Goal: Transaction & Acquisition: Obtain resource

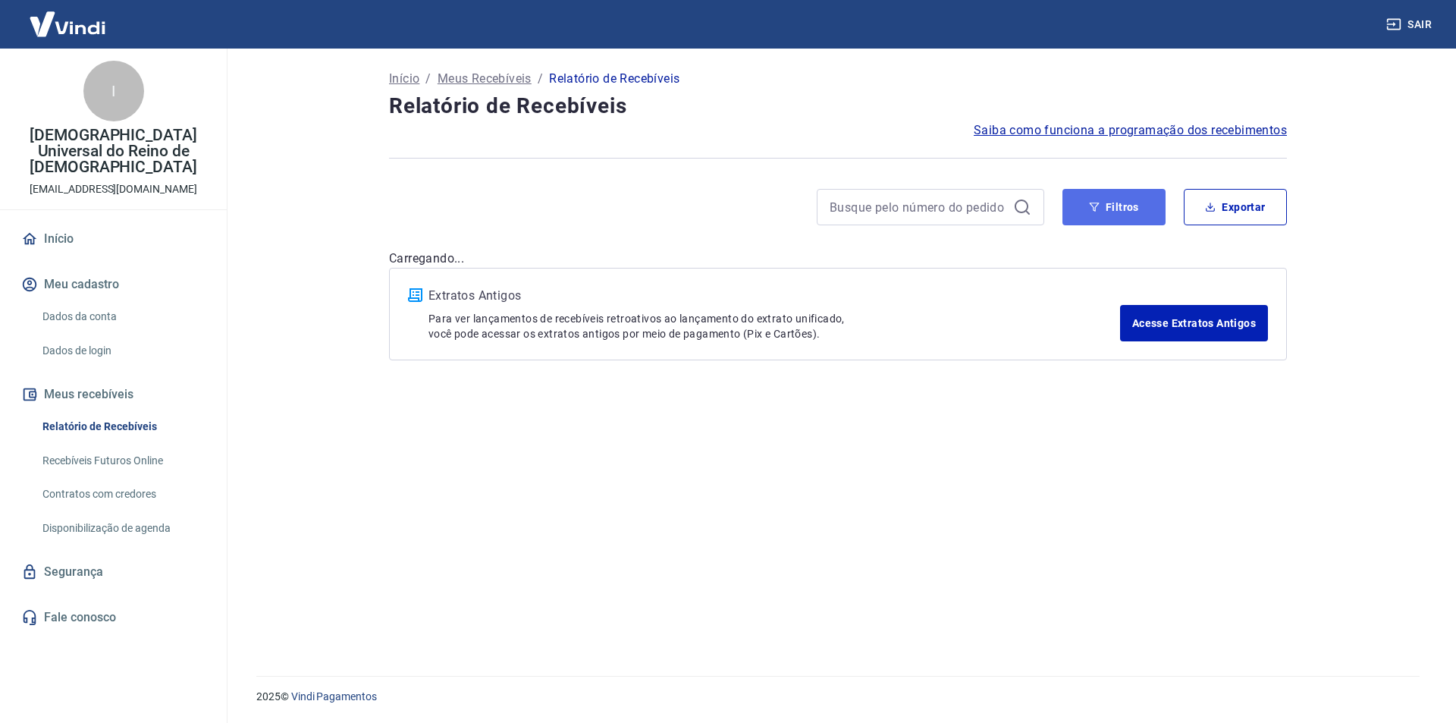
click at [1104, 212] on button "Filtros" at bounding box center [1113, 207] width 103 height 36
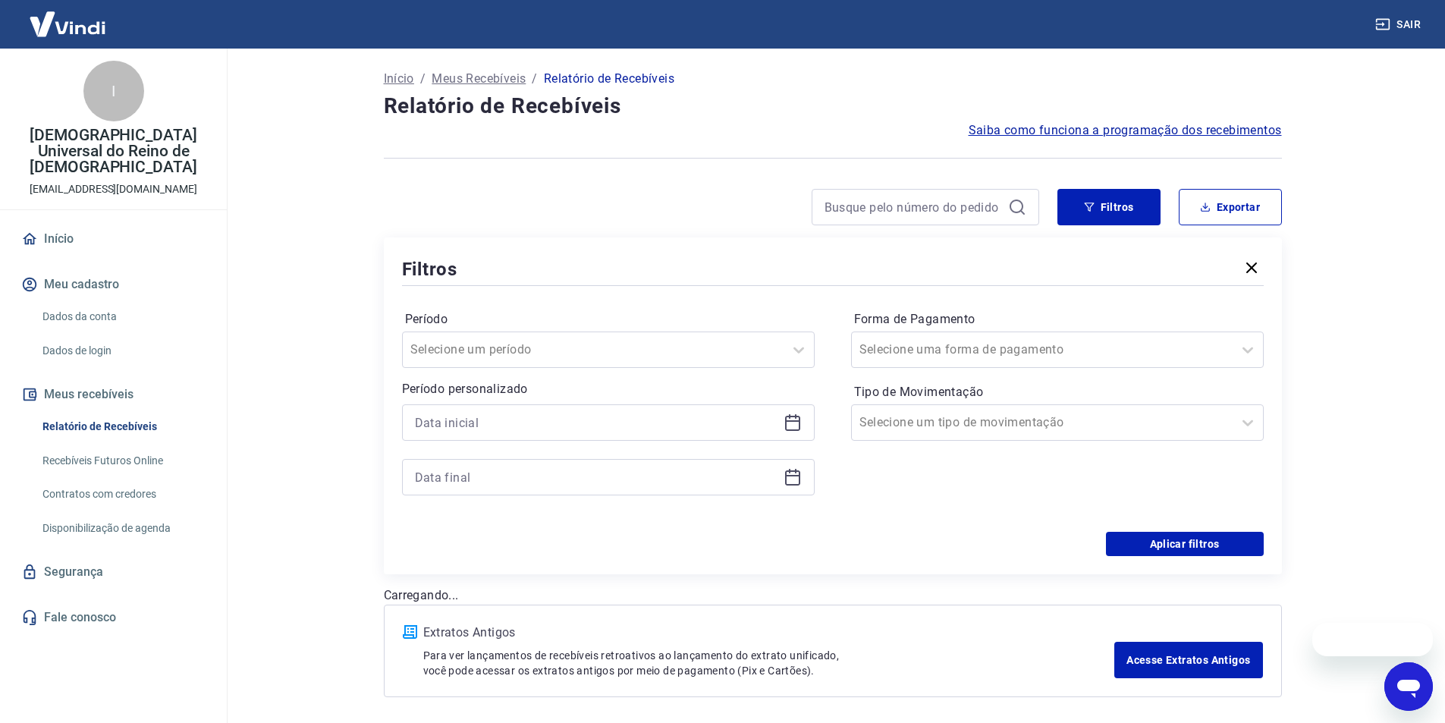
click at [796, 422] on icon at bounding box center [792, 422] width 18 height 18
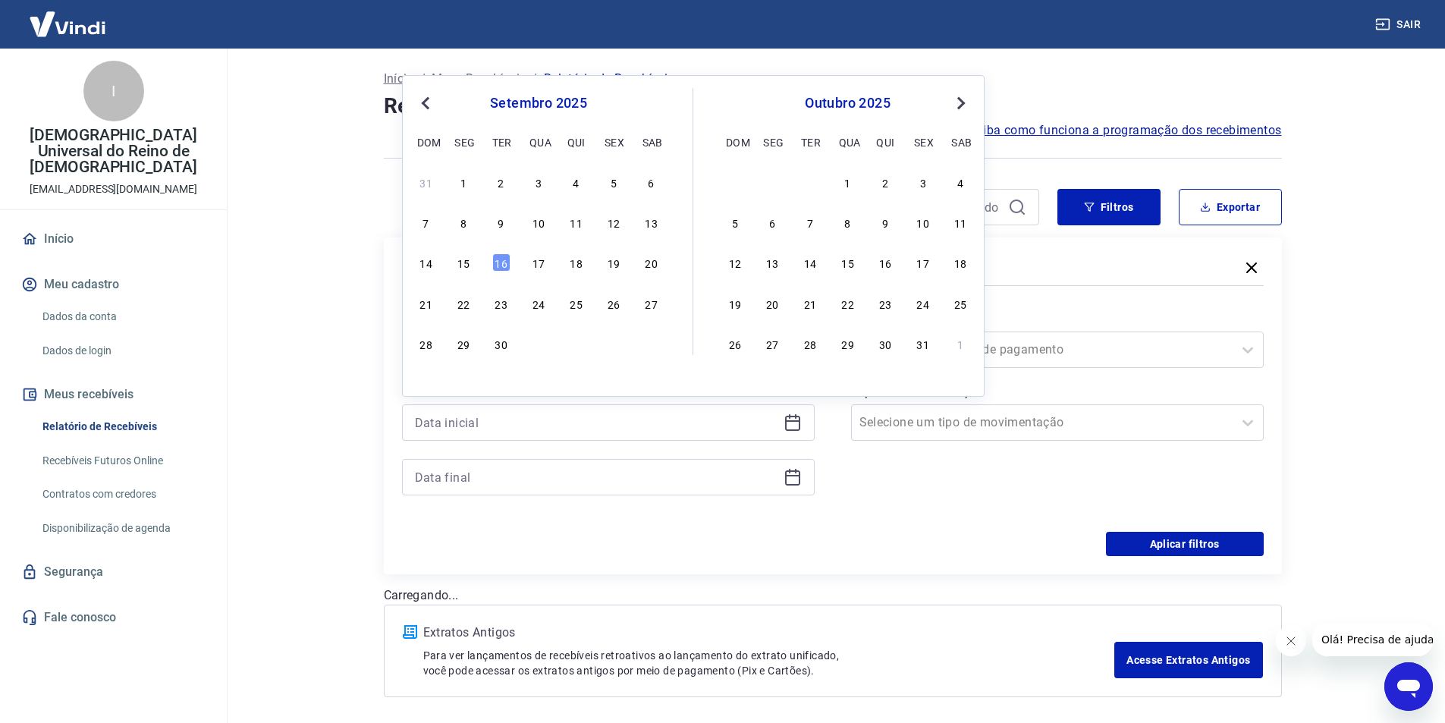
click at [644, 221] on div "13" at bounding box center [651, 222] width 18 height 18
type input "[DATE]"
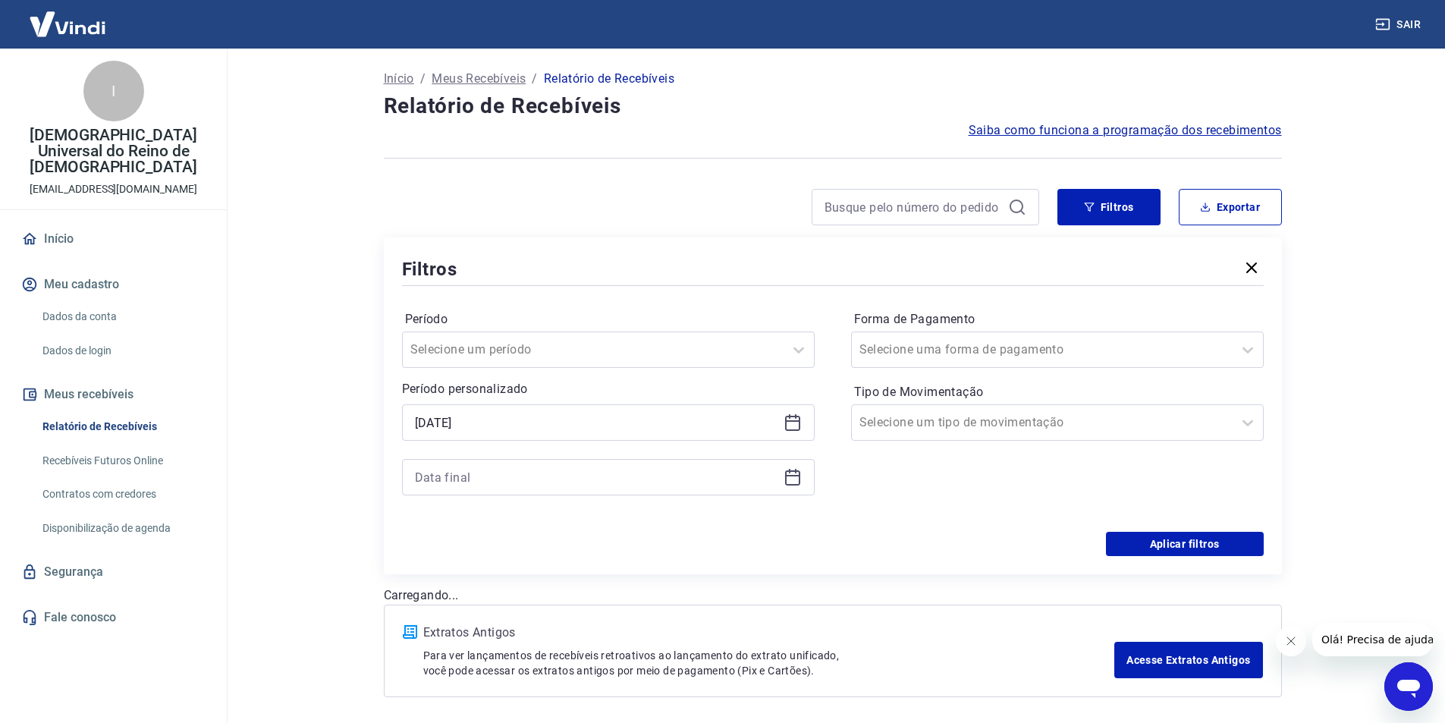
click at [794, 472] on icon at bounding box center [792, 477] width 18 height 18
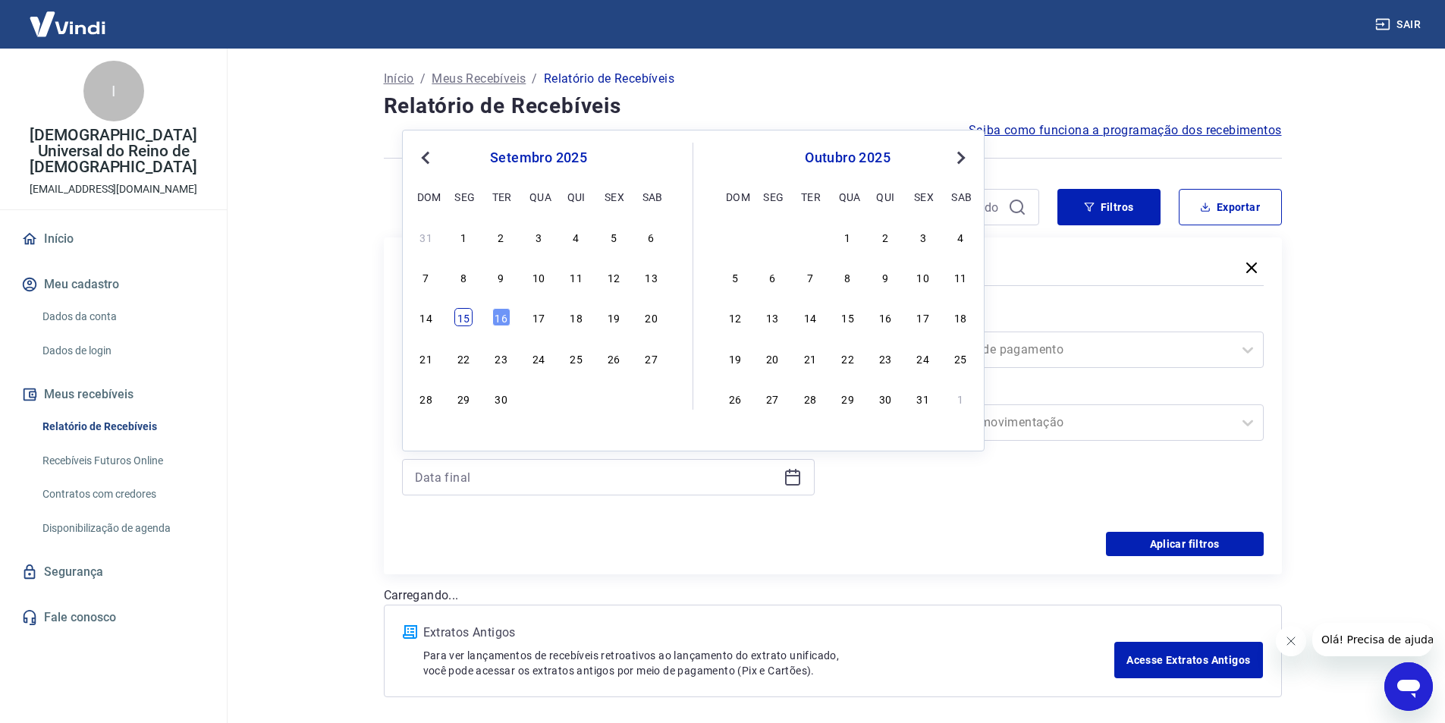
click at [463, 321] on div "15" at bounding box center [463, 317] width 18 height 18
type input "[DATE]"
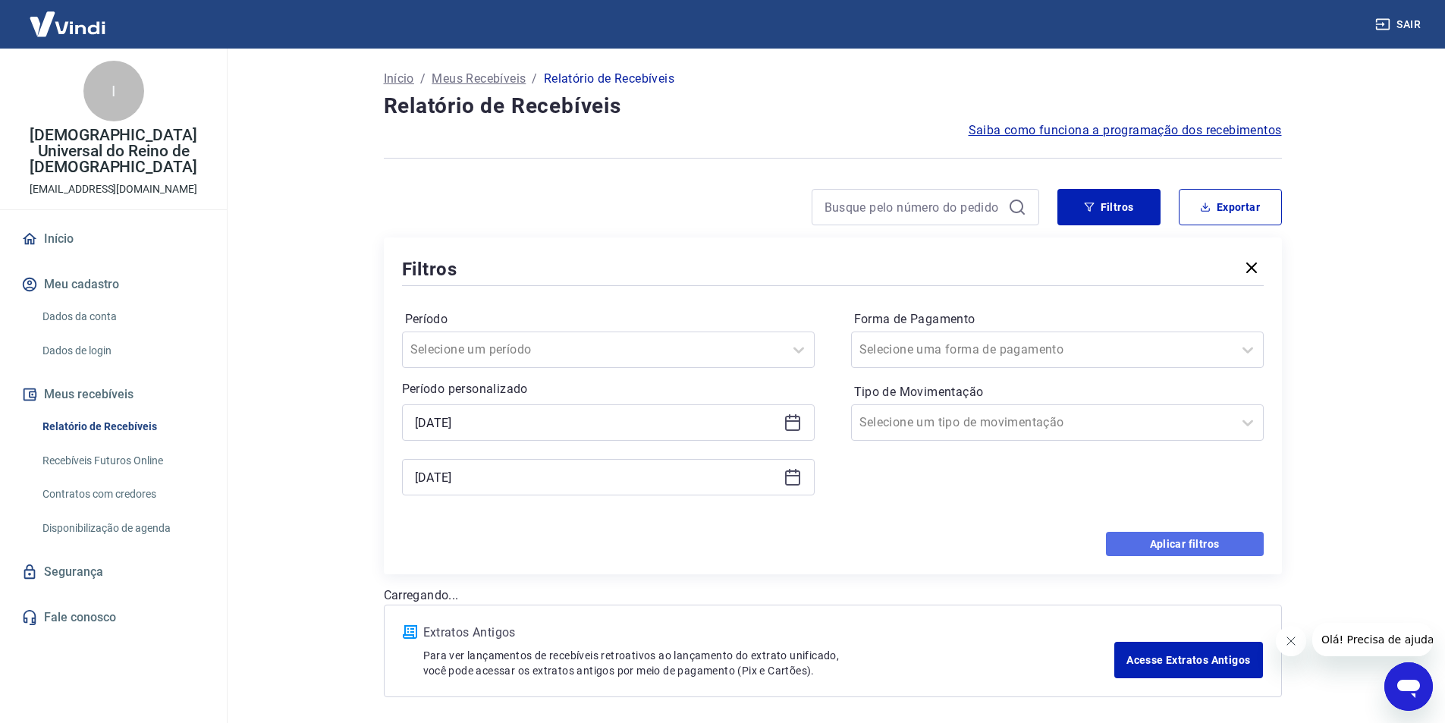
click at [1137, 542] on button "Aplicar filtros" at bounding box center [1185, 544] width 158 height 24
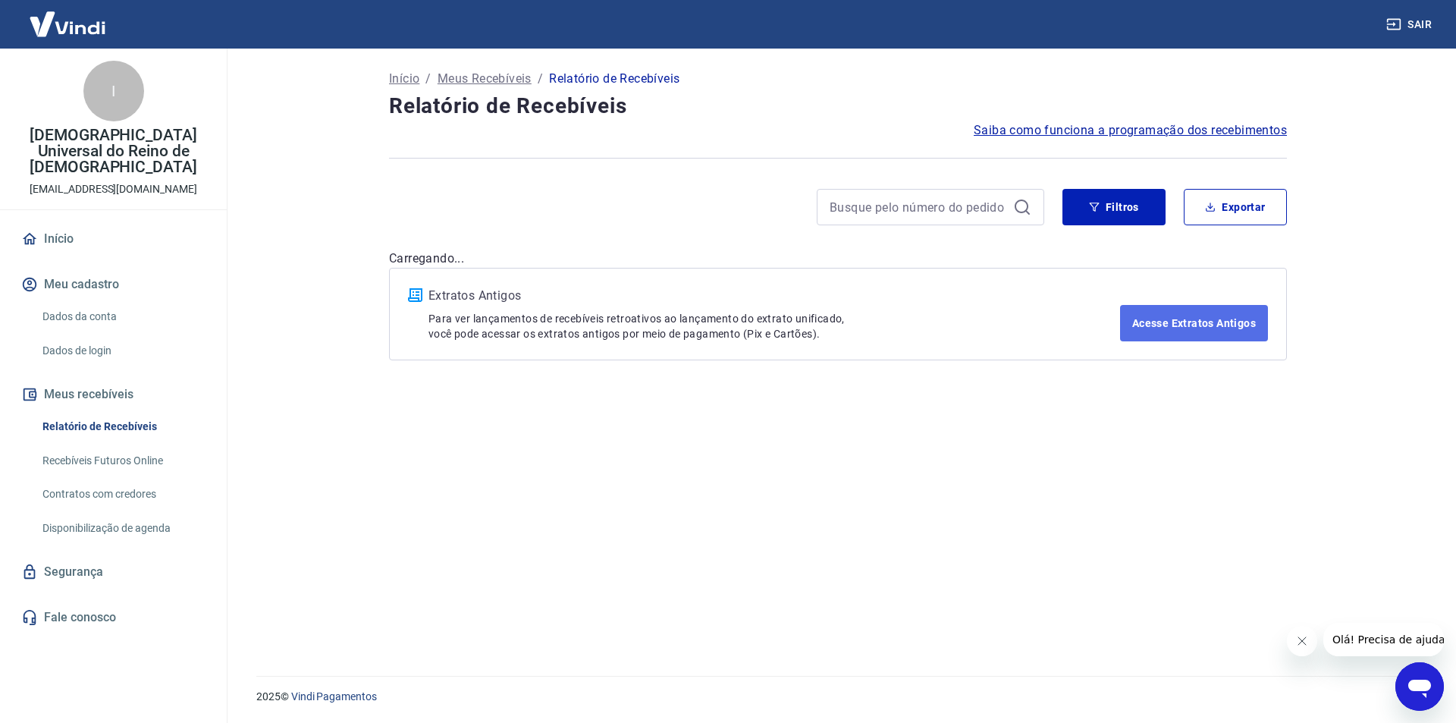
click at [1165, 326] on link "Acesse Extratos Antigos" at bounding box center [1194, 323] width 148 height 36
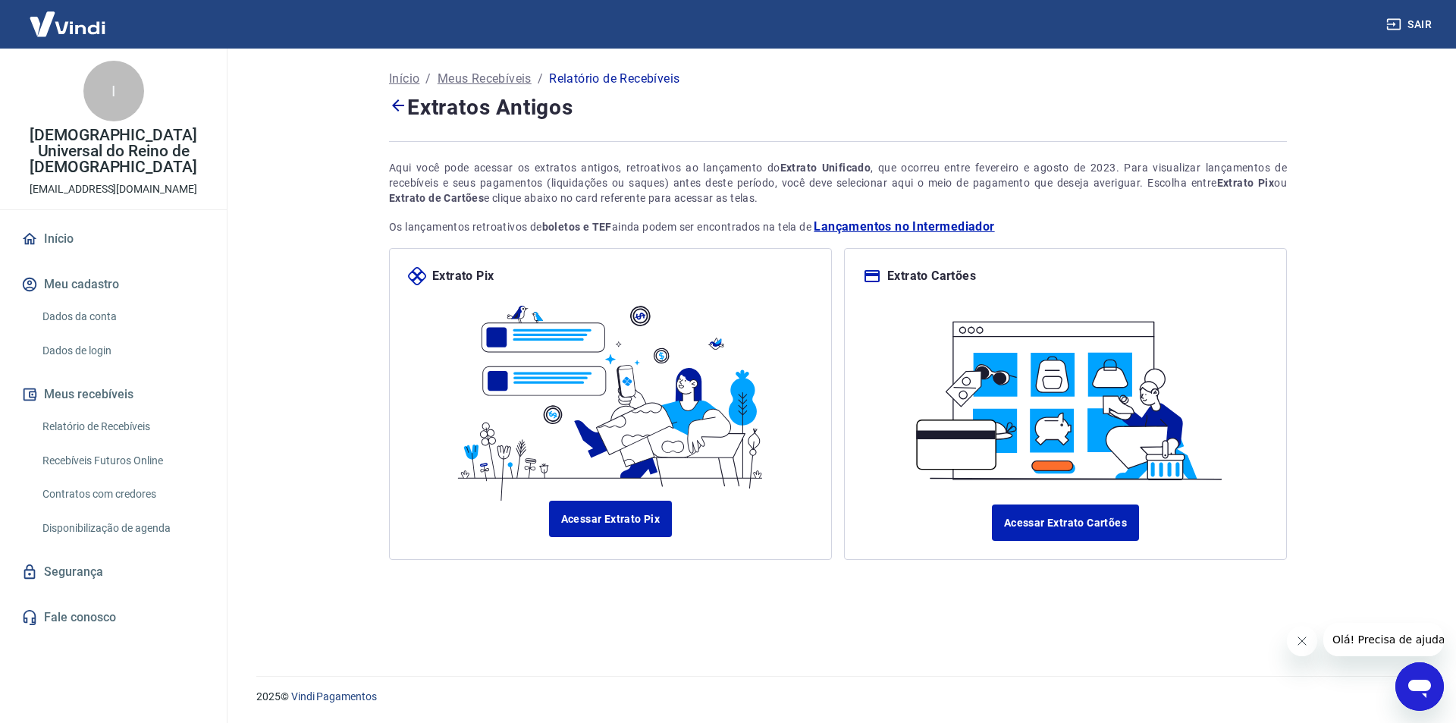
click at [393, 107] on icon at bounding box center [398, 105] width 18 height 18
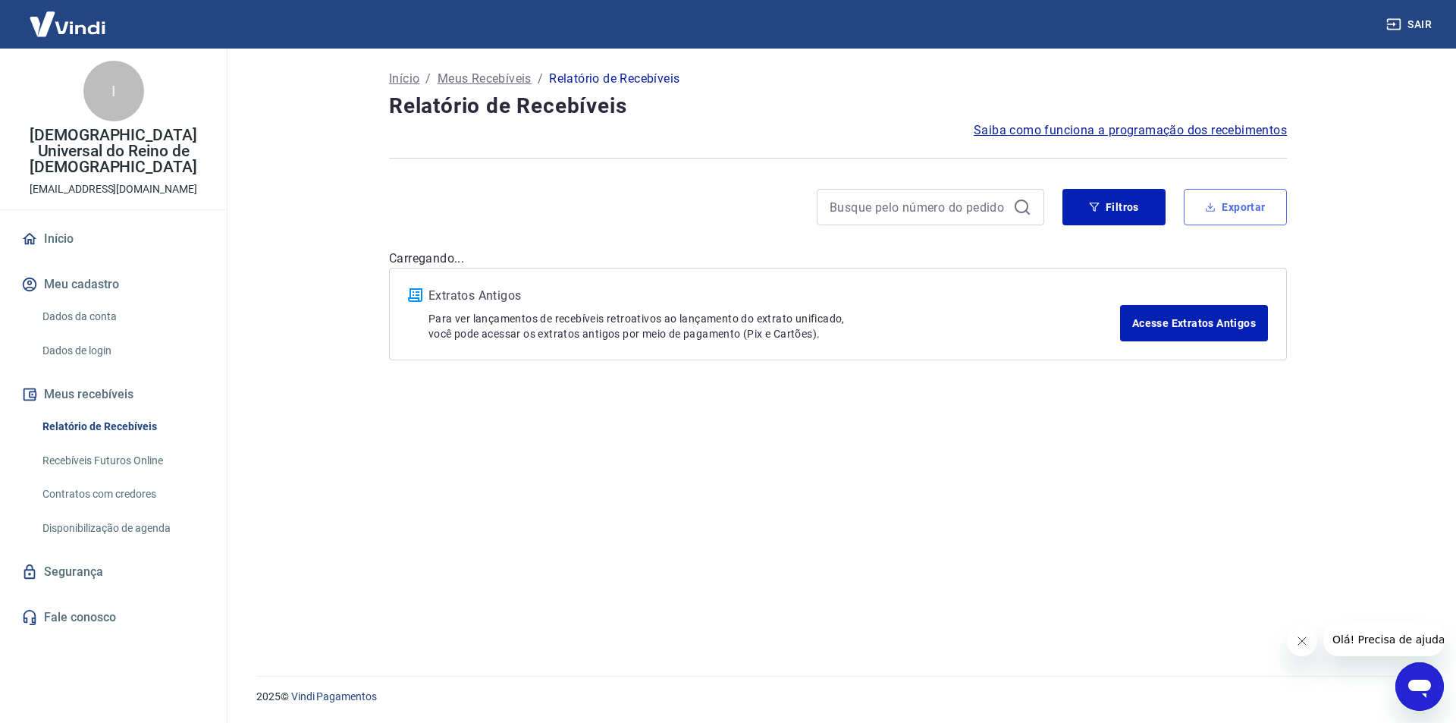
click at [1216, 199] on button "Exportar" at bounding box center [1235, 207] width 103 height 36
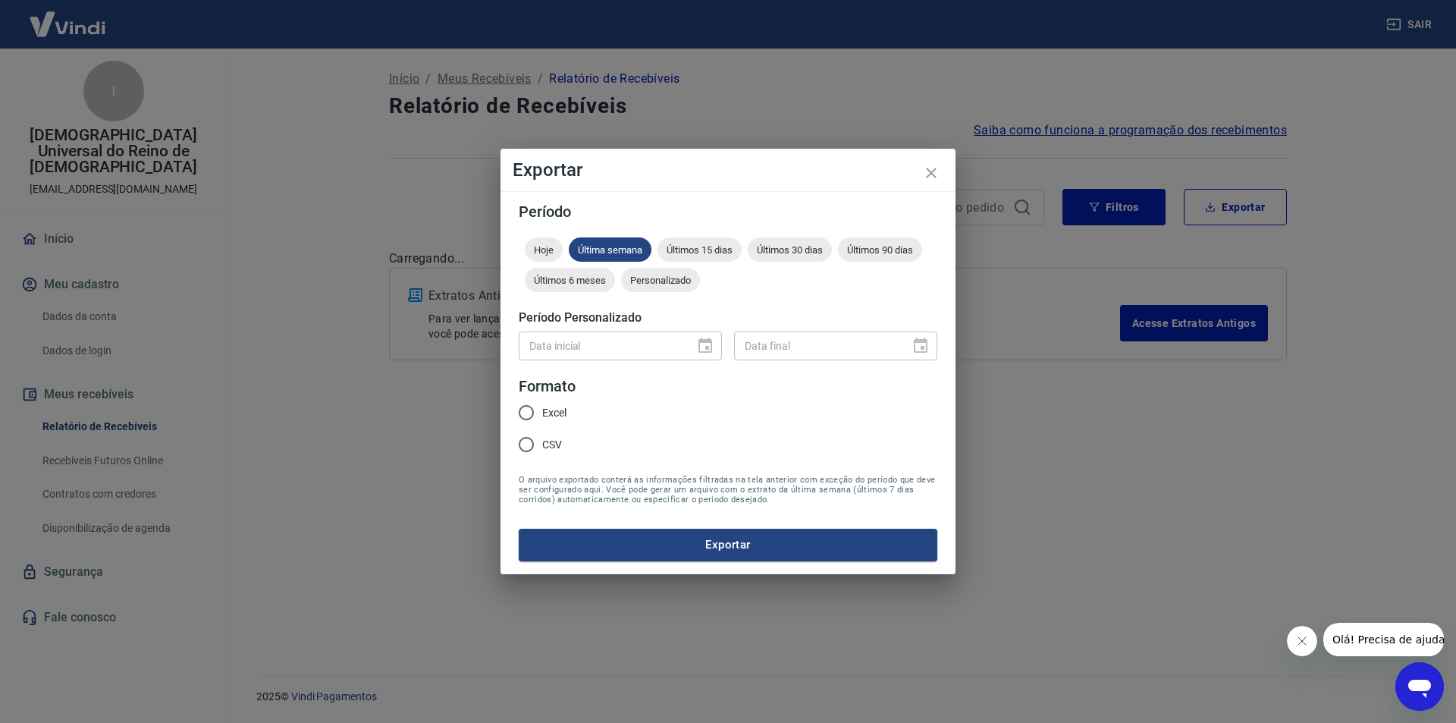
click at [709, 346] on div at bounding box center [700, 346] width 21 height 0
click at [929, 168] on icon "close" at bounding box center [931, 173] width 18 height 18
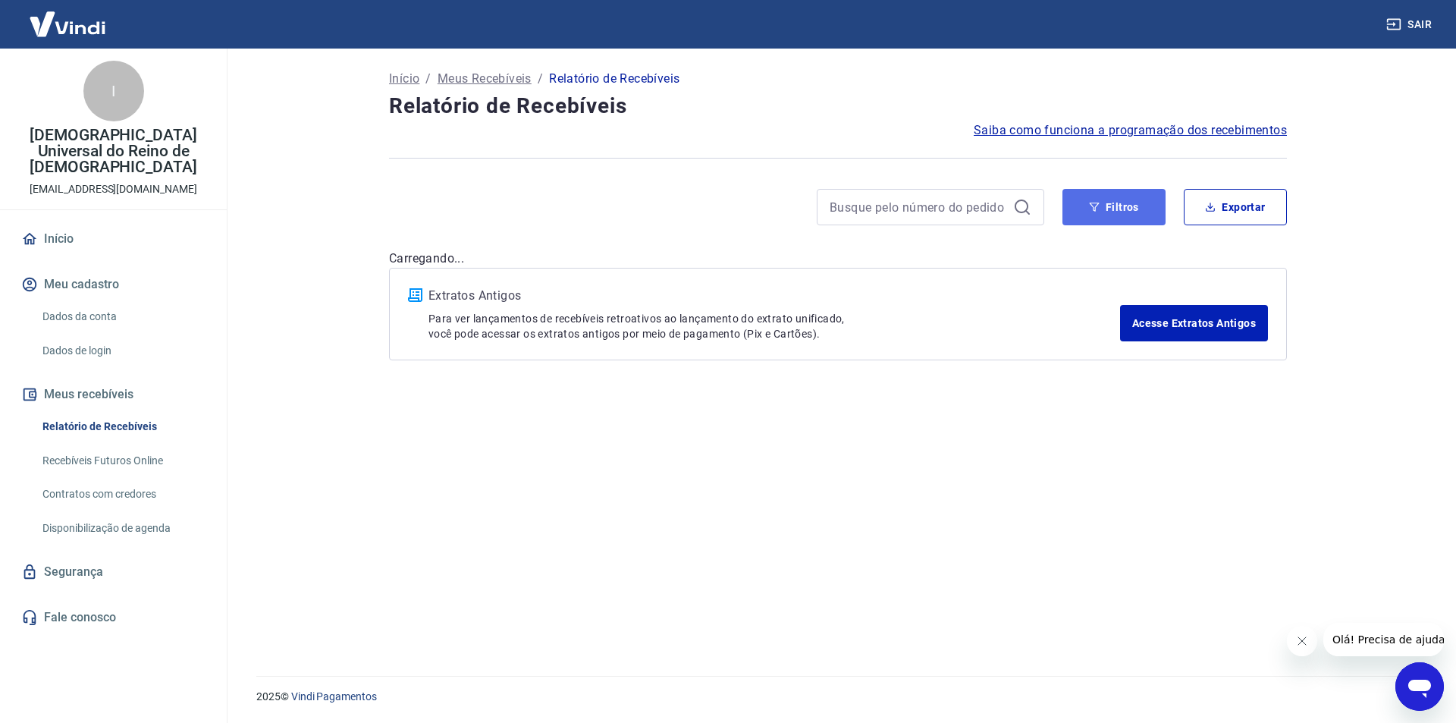
click at [1084, 212] on button "Filtros" at bounding box center [1113, 207] width 103 height 36
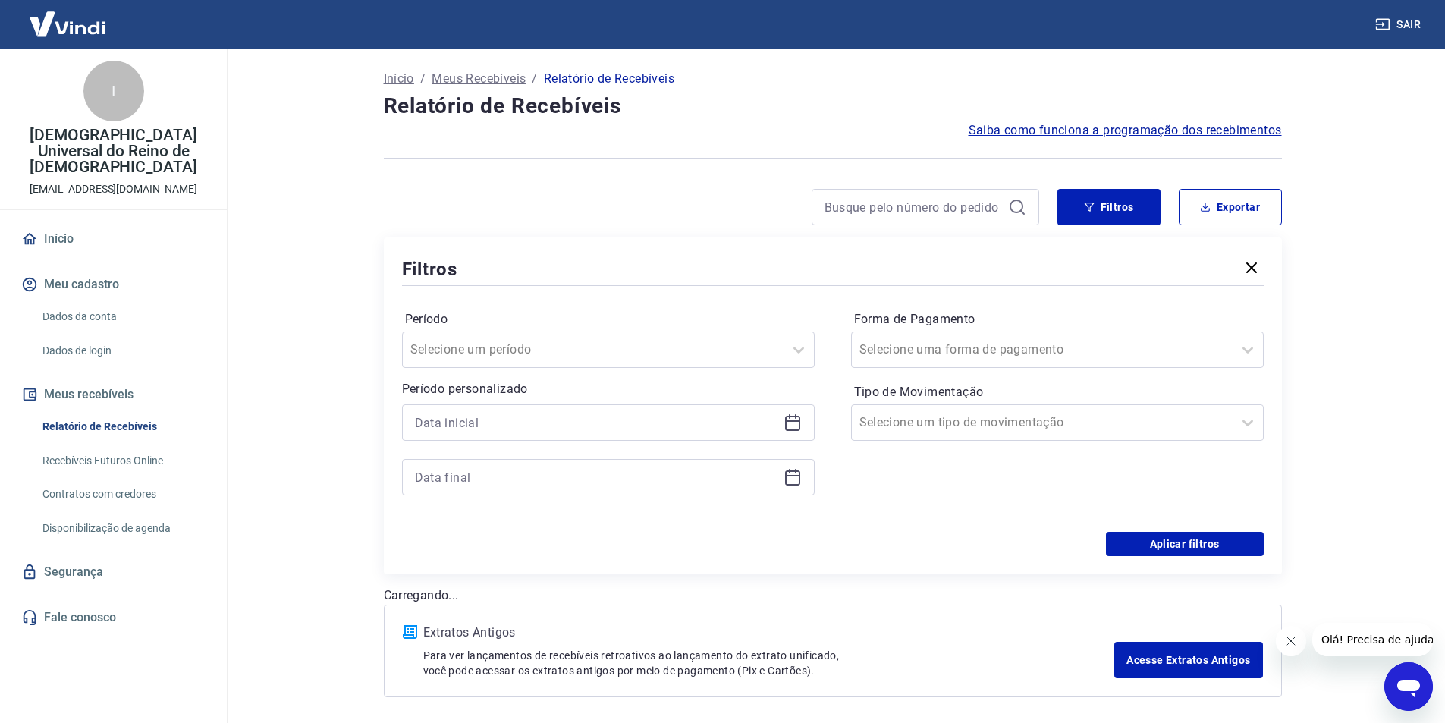
click at [783, 417] on icon at bounding box center [792, 422] width 18 height 18
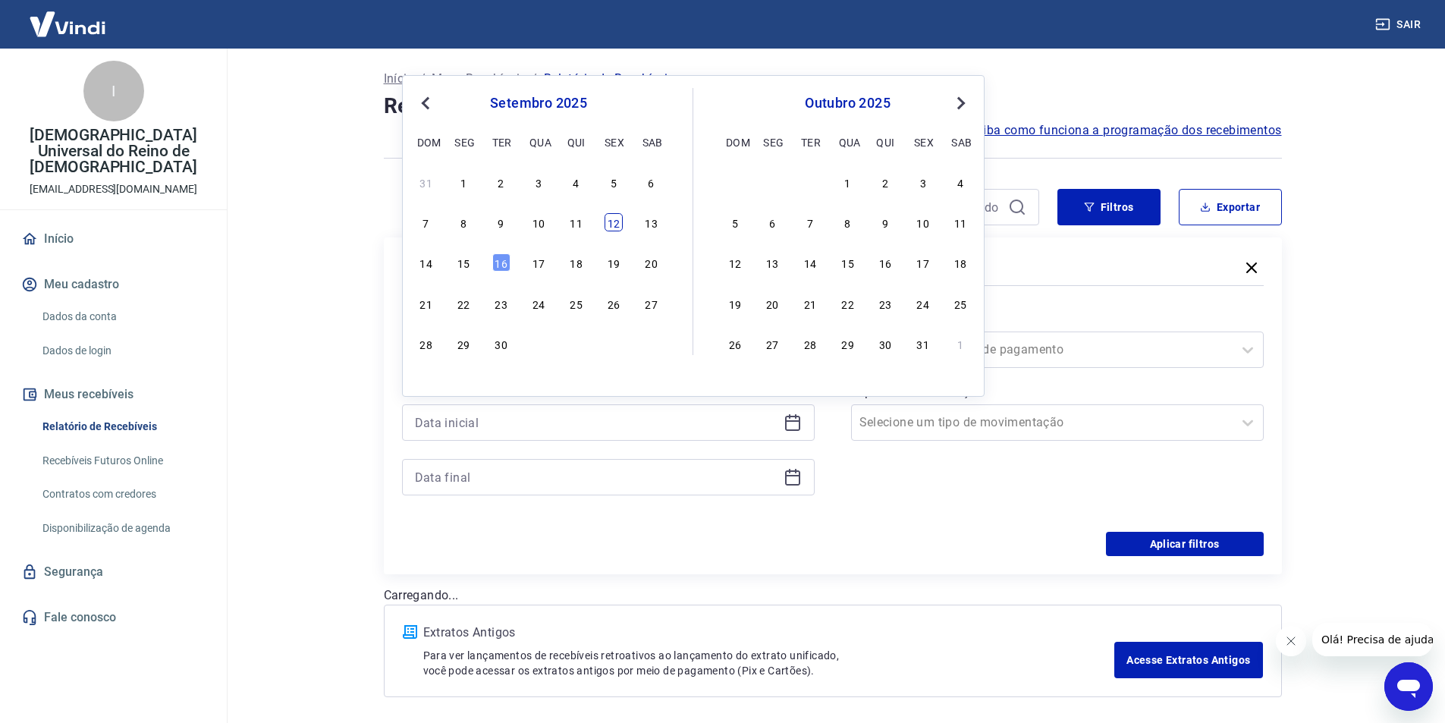
click at [612, 222] on div "12" at bounding box center [613, 222] width 18 height 18
type input "[DATE]"
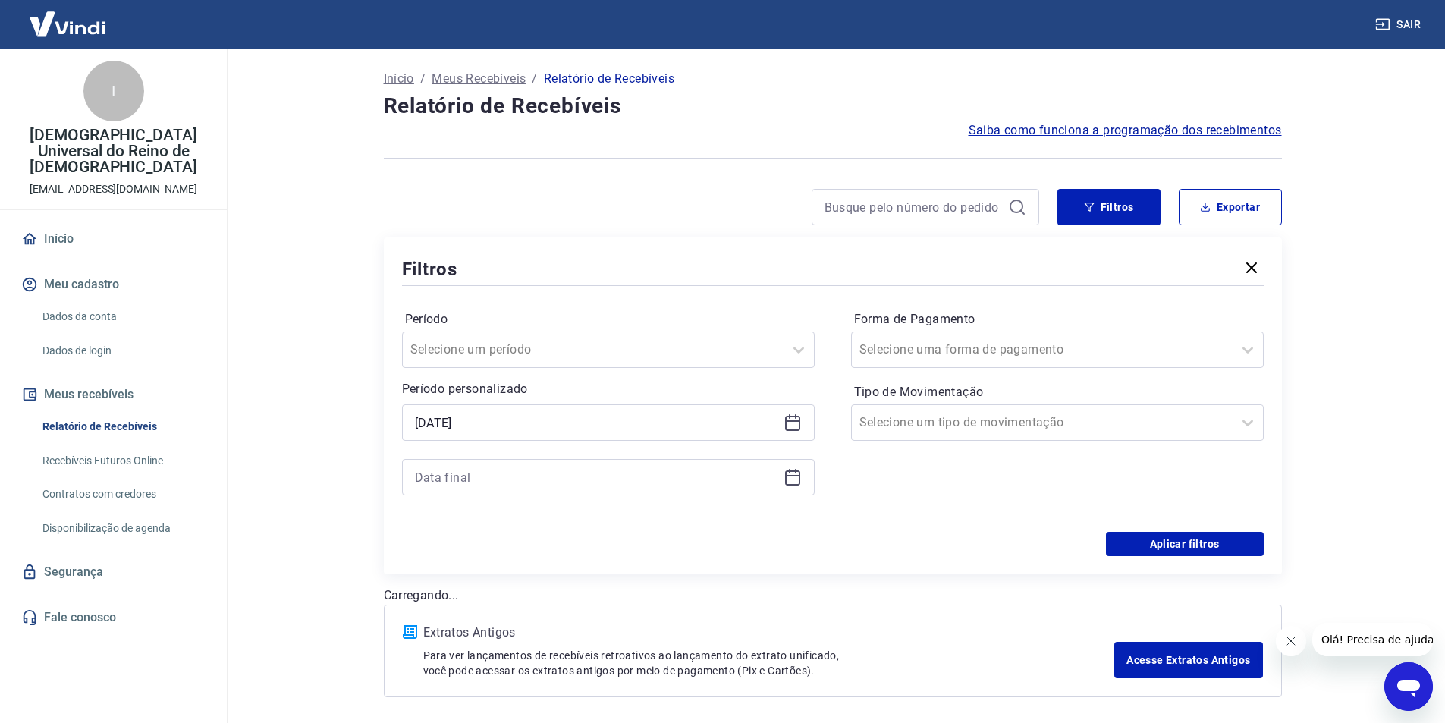
click at [795, 482] on icon at bounding box center [792, 477] width 18 height 18
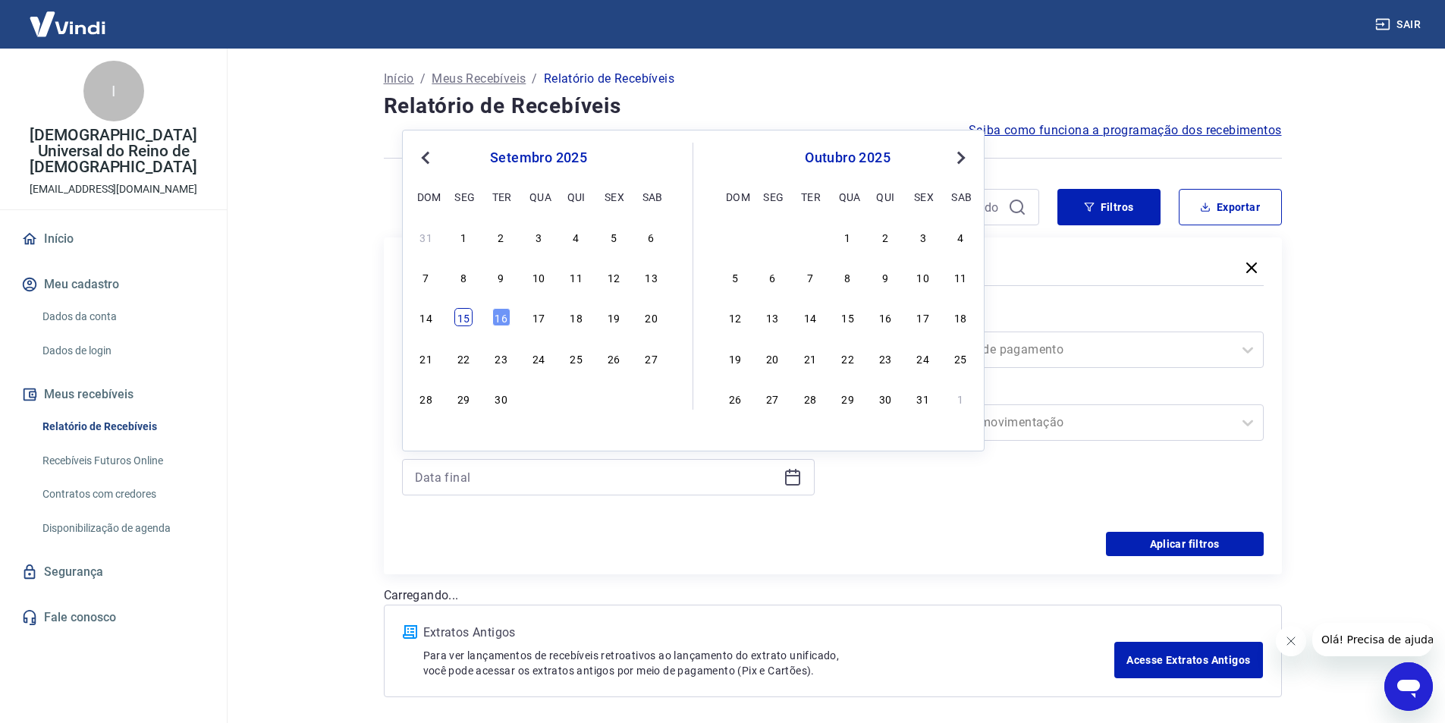
click at [462, 317] on div "15" at bounding box center [463, 317] width 18 height 18
type input "[DATE]"
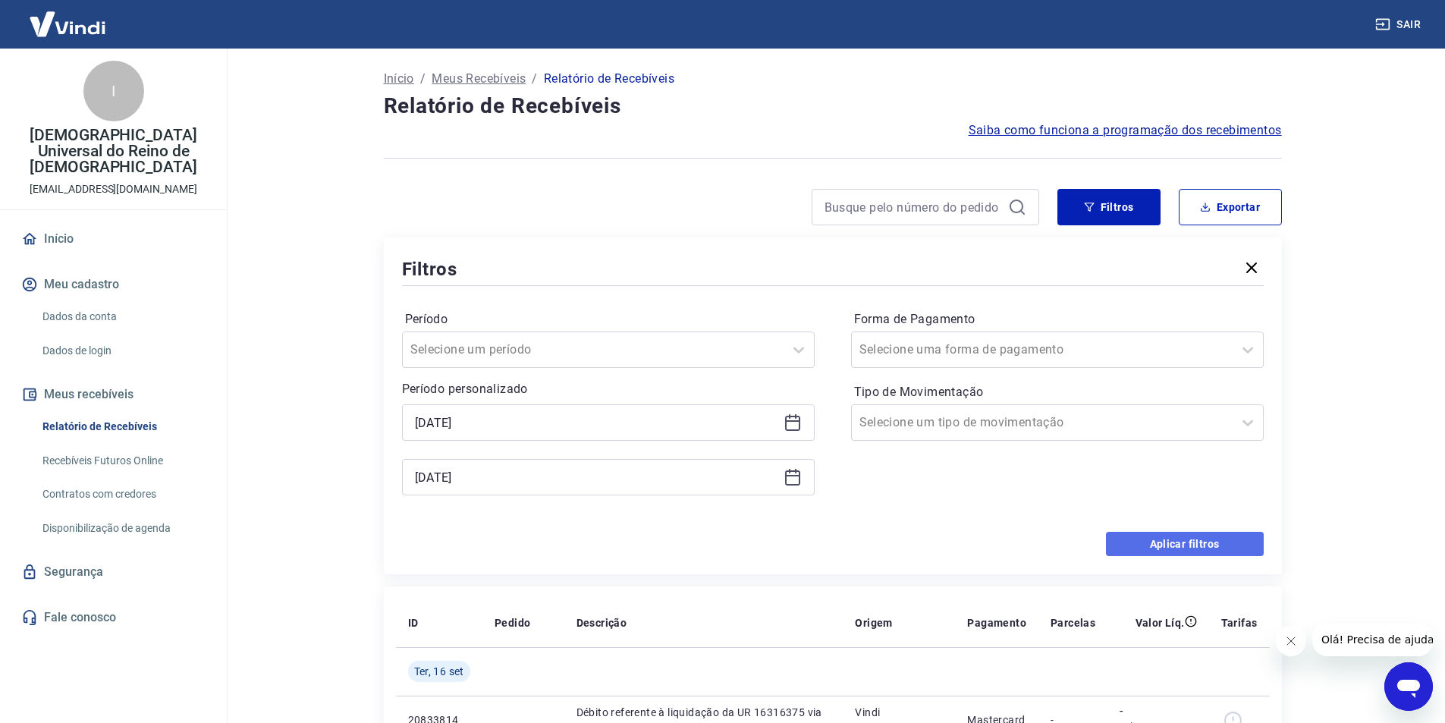
click at [1195, 535] on button "Aplicar filtros" at bounding box center [1185, 544] width 158 height 24
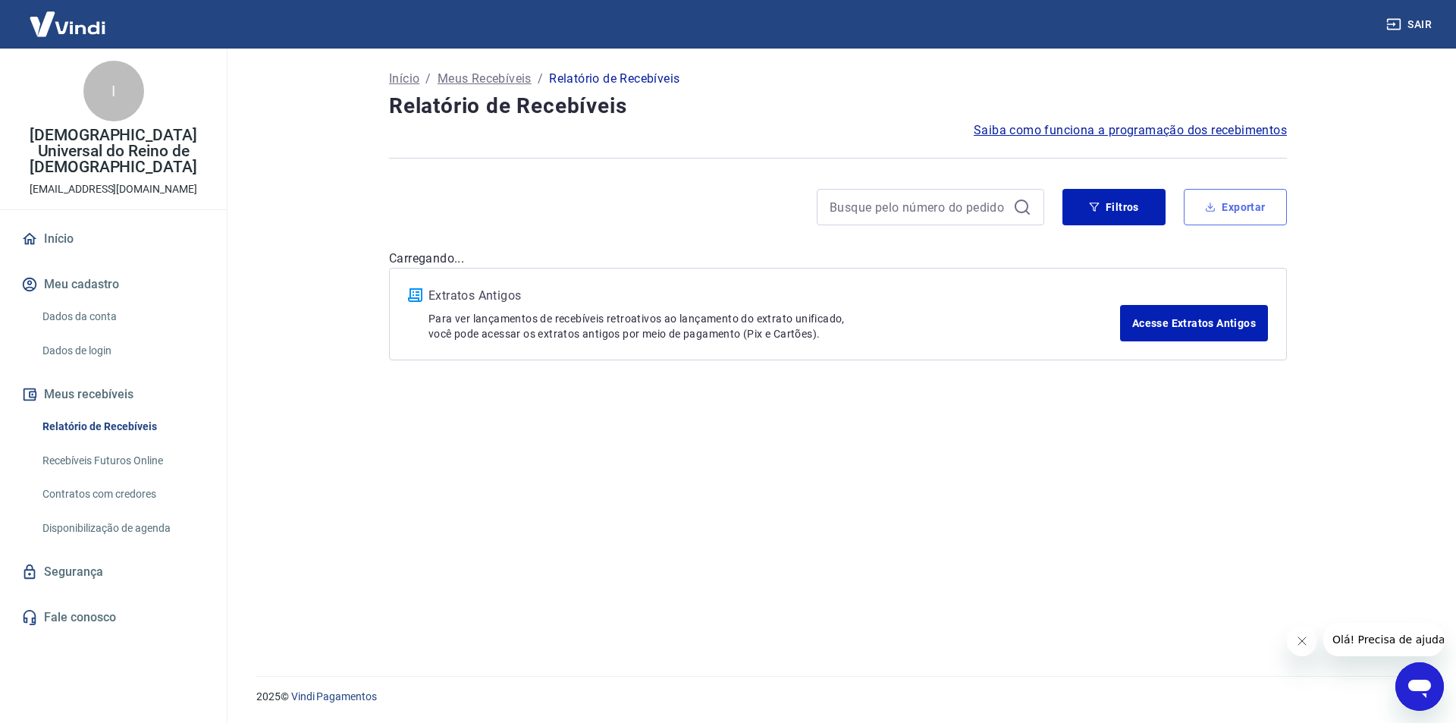
click at [1213, 213] on button "Exportar" at bounding box center [1235, 207] width 103 height 36
type input "[DATE]"
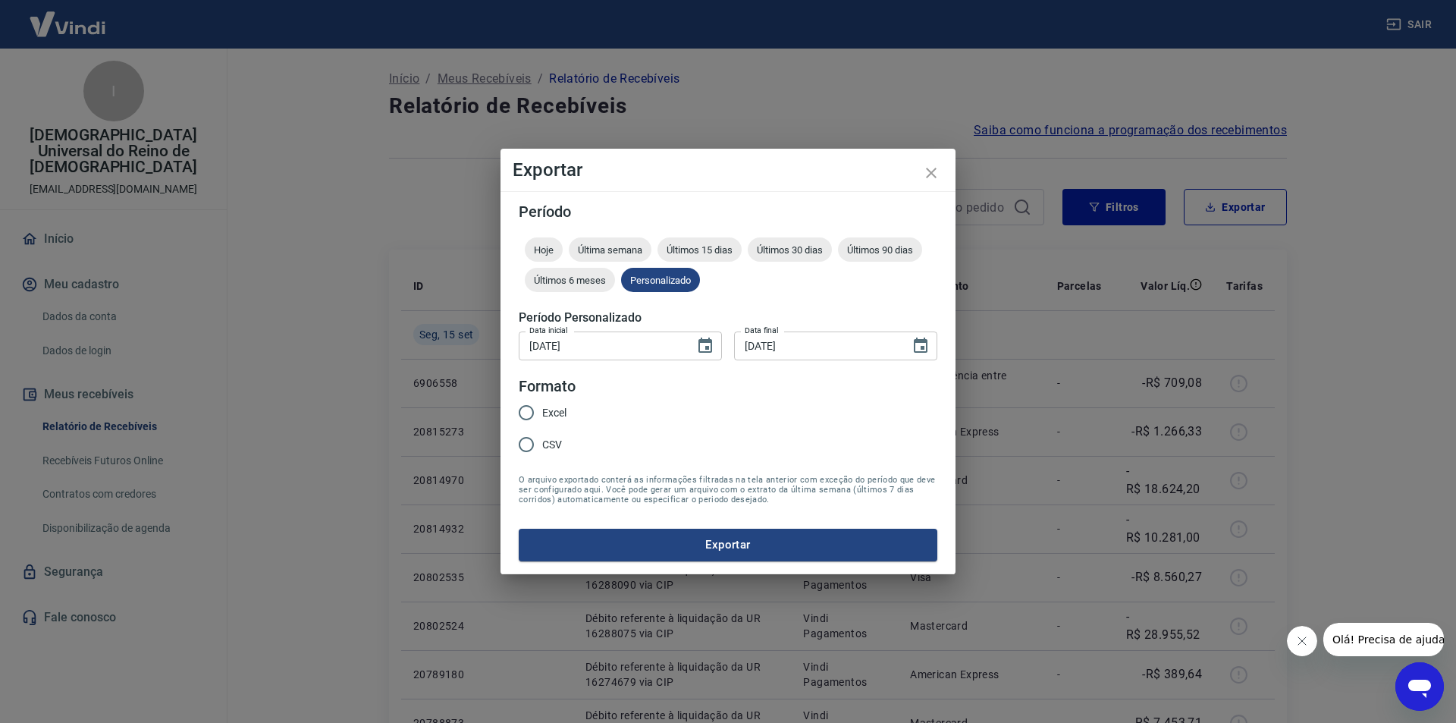
click at [532, 416] on input "Excel" at bounding box center [526, 413] width 32 height 32
radio input "true"
click at [711, 345] on icon "Choose date, selected date is 12 de set de 2025" at bounding box center [705, 344] width 14 height 15
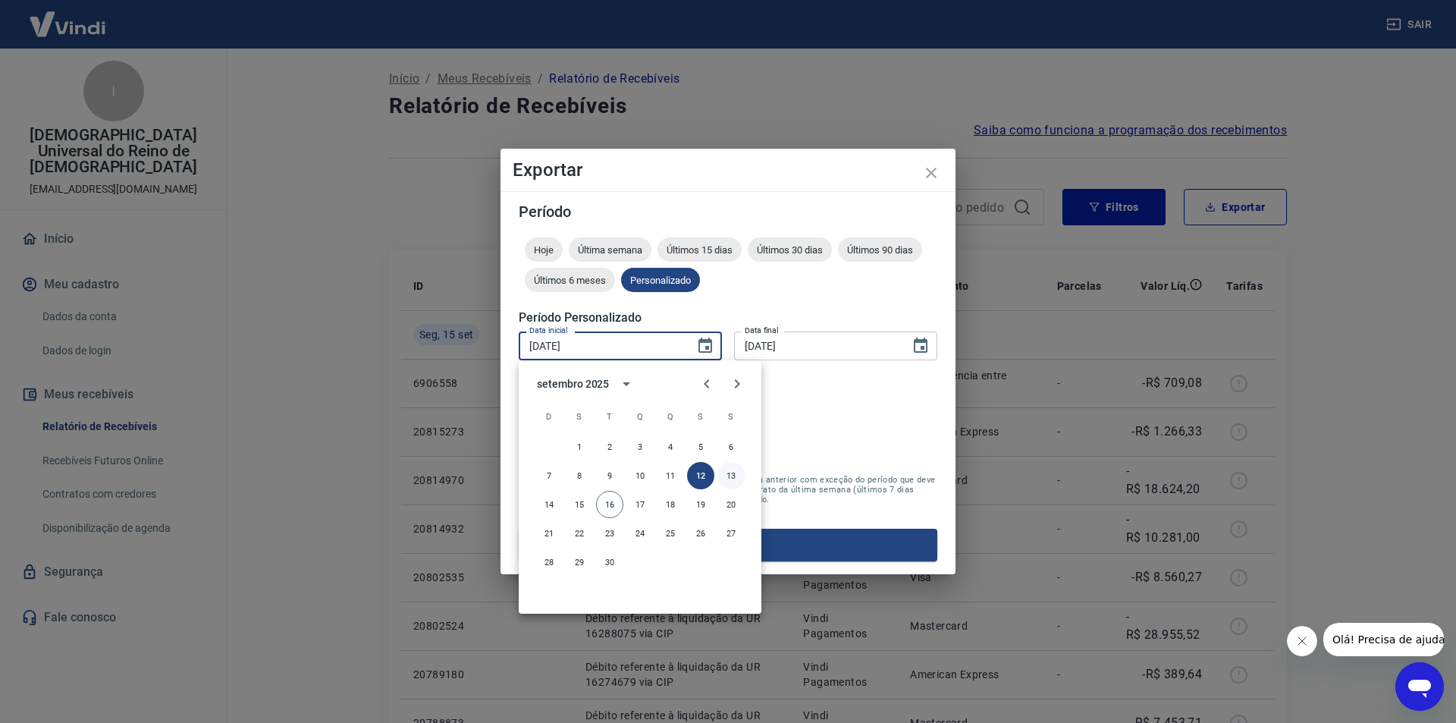
click at [733, 471] on button "13" at bounding box center [730, 475] width 27 height 27
type input "[DATE]"
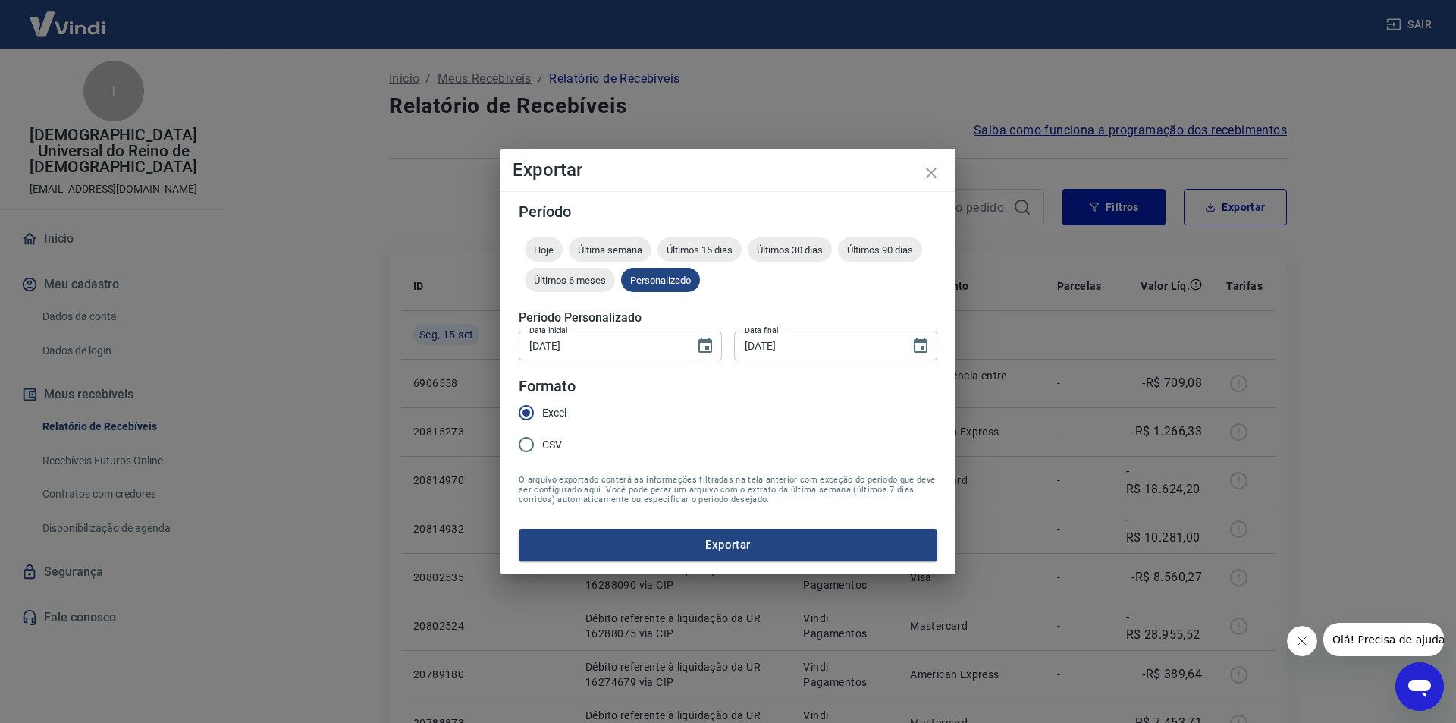
click at [741, 440] on form "Período Hoje Última semana Últimos 15 dias Últimos 30 dias Últimos 90 dias Últi…" at bounding box center [728, 382] width 419 height 356
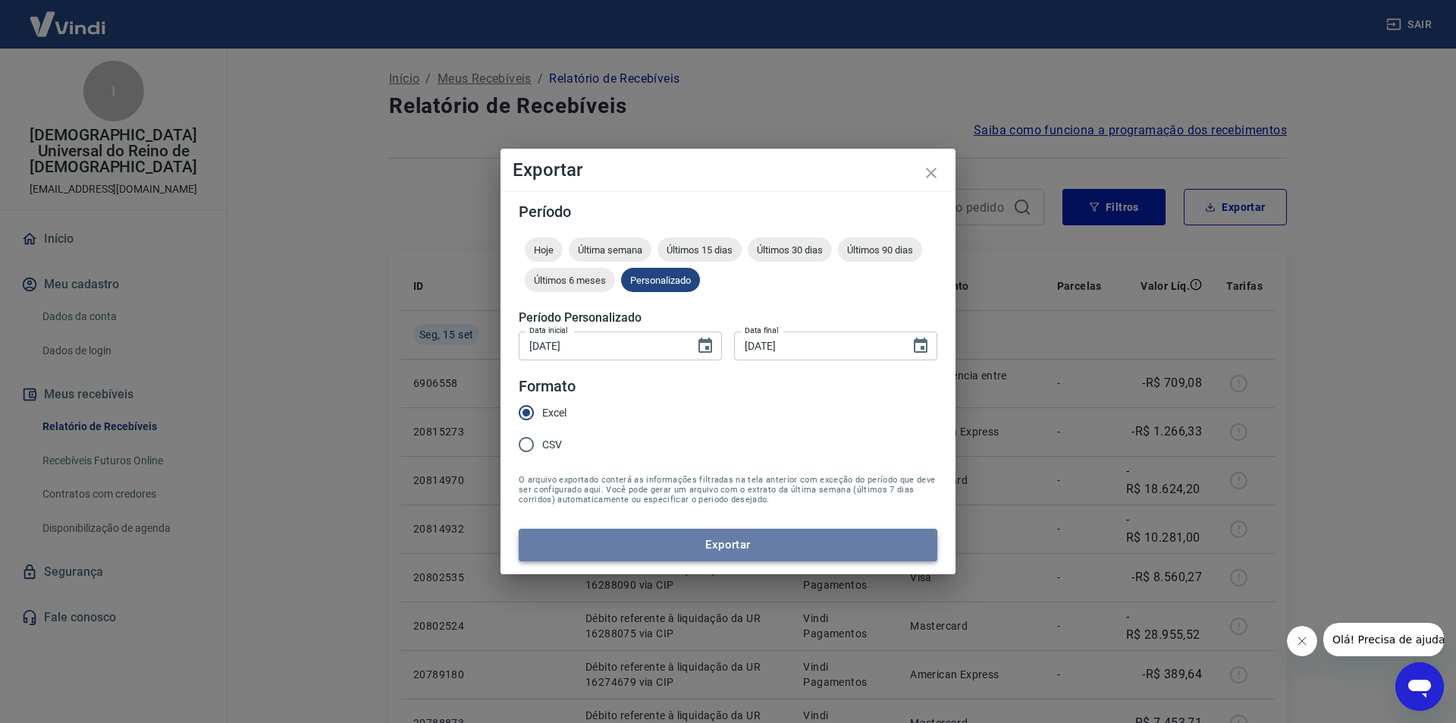
click at [748, 542] on button "Exportar" at bounding box center [728, 545] width 419 height 32
